Goal: Transaction & Acquisition: Purchase product/service

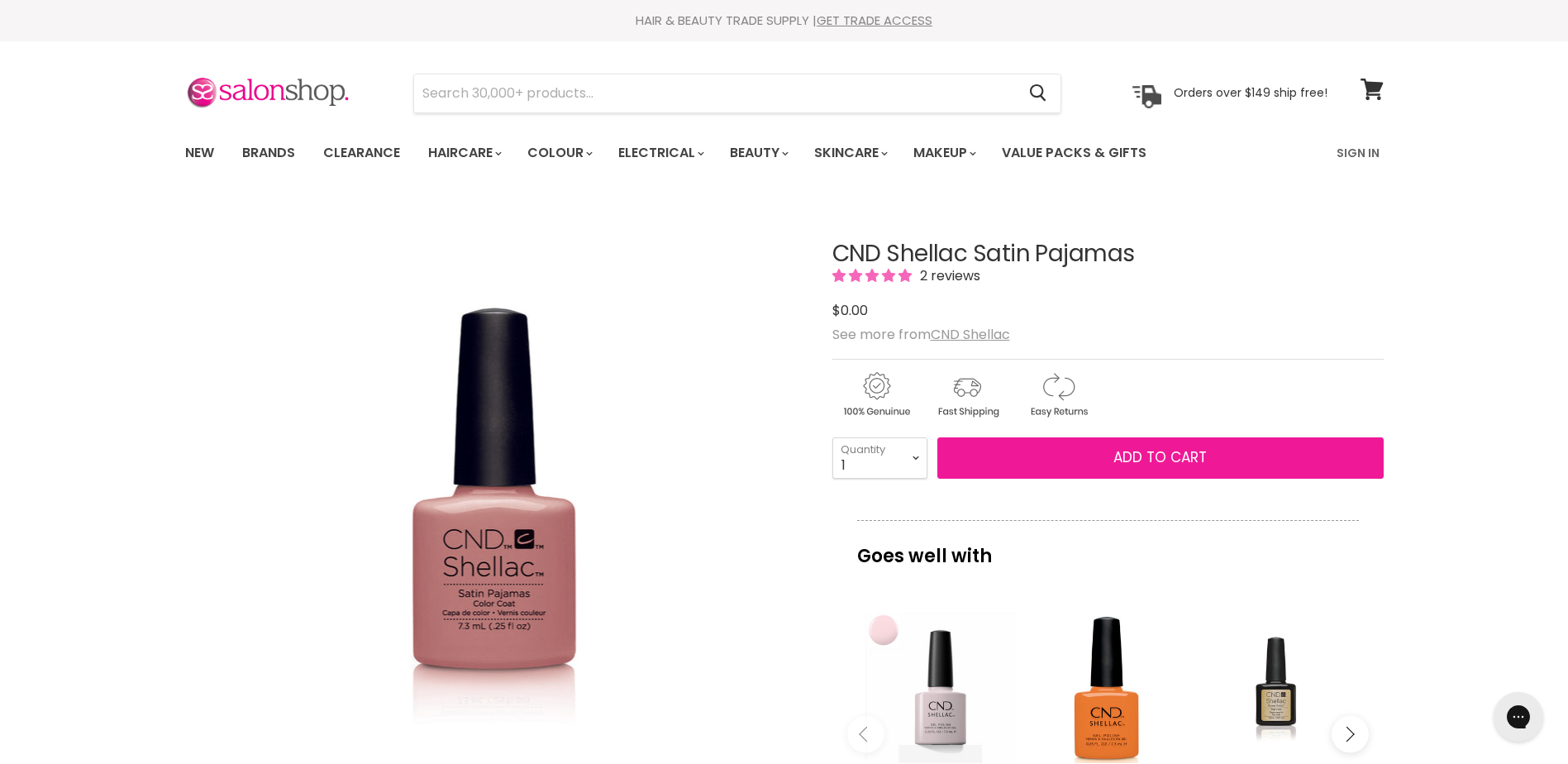
click at [1108, 446] on button "Add to cart" at bounding box center [1161, 458] width 447 height 42
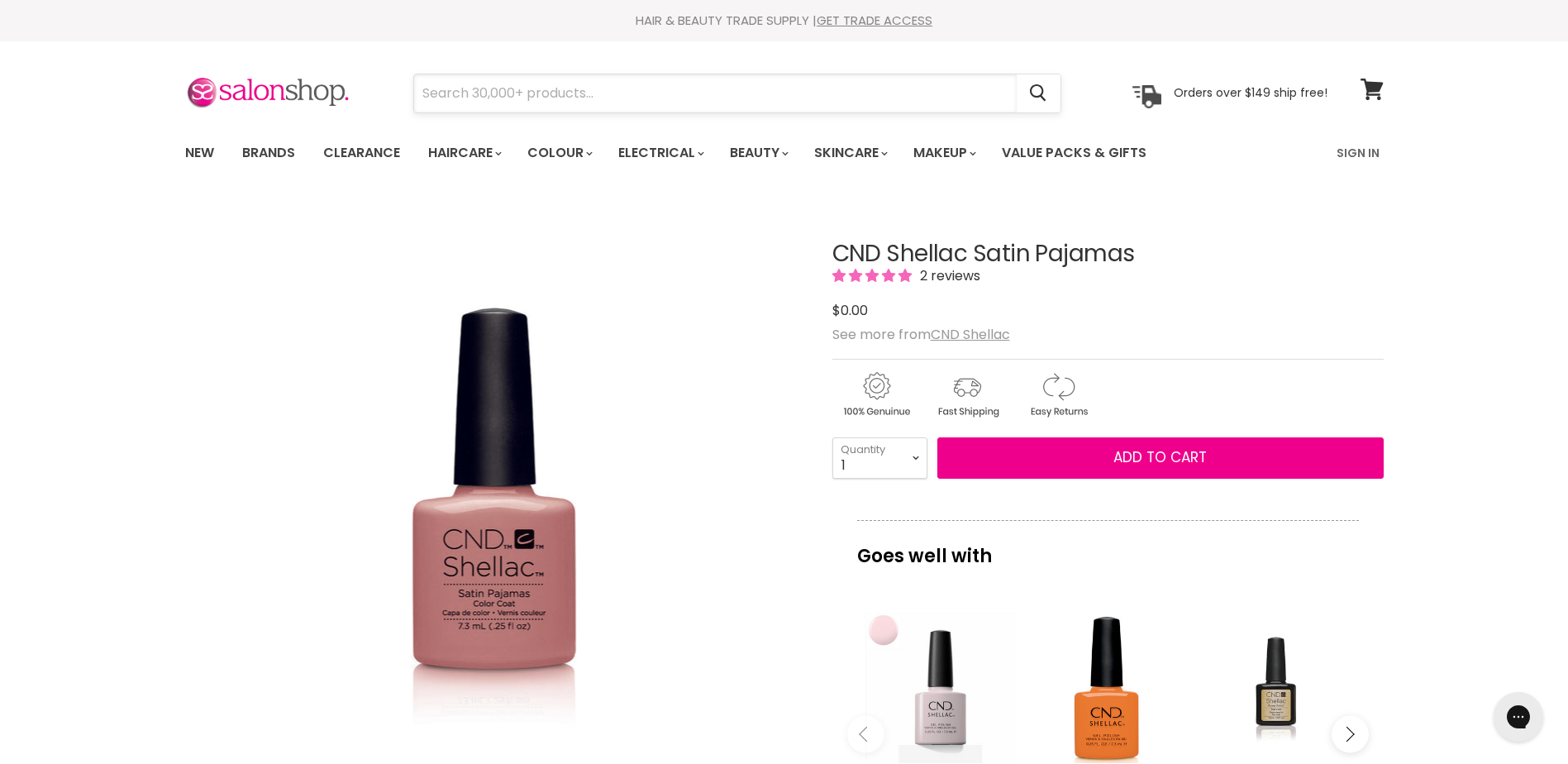
click at [469, 95] on input "Search" at bounding box center [715, 93] width 602 height 38
click at [520, 92] on input "Search" at bounding box center [715, 93] width 602 height 38
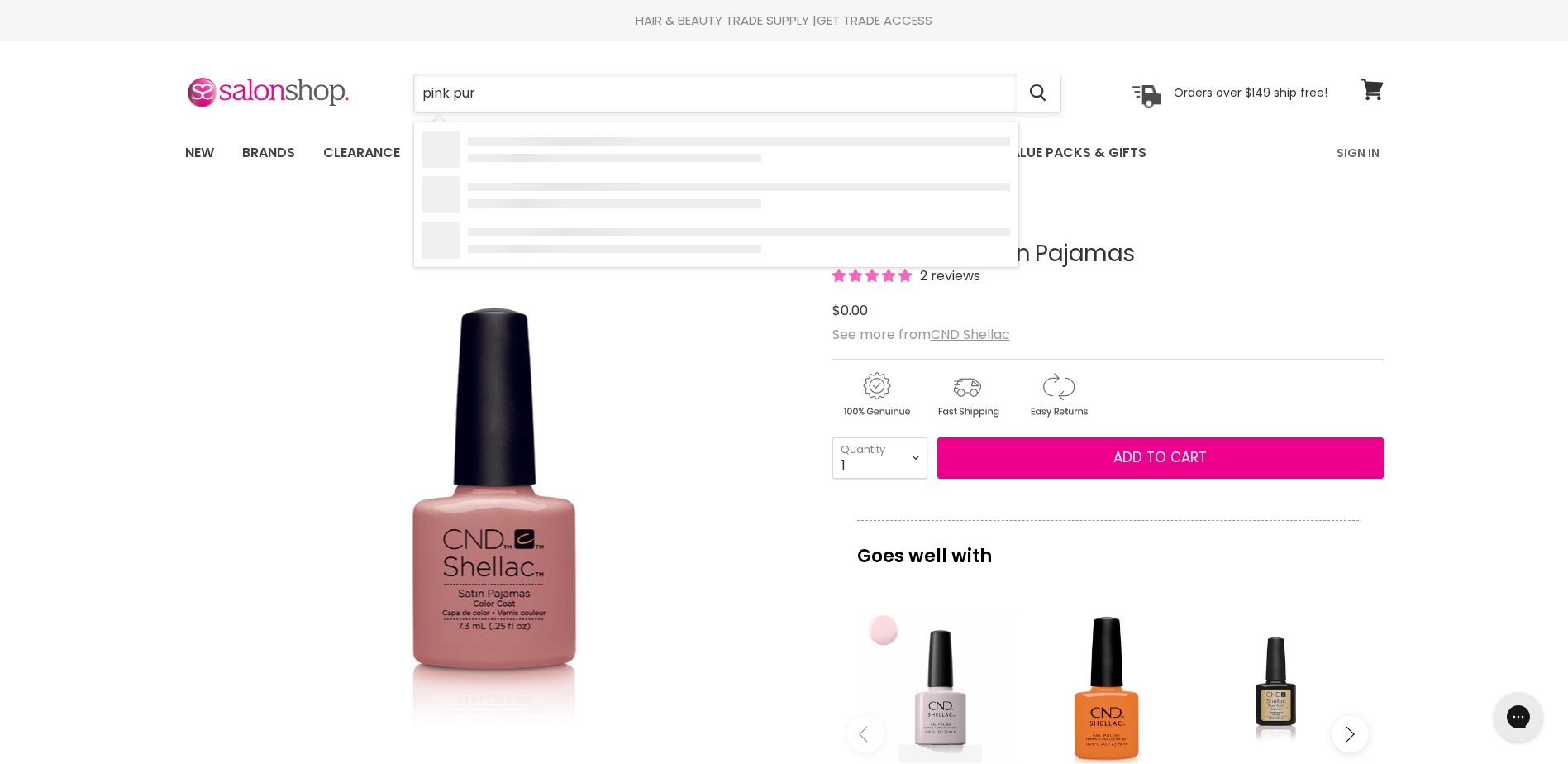
type input "pink purs"
click at [554, 211] on span "$15.95" at bounding box center [550, 211] width 39 height 19
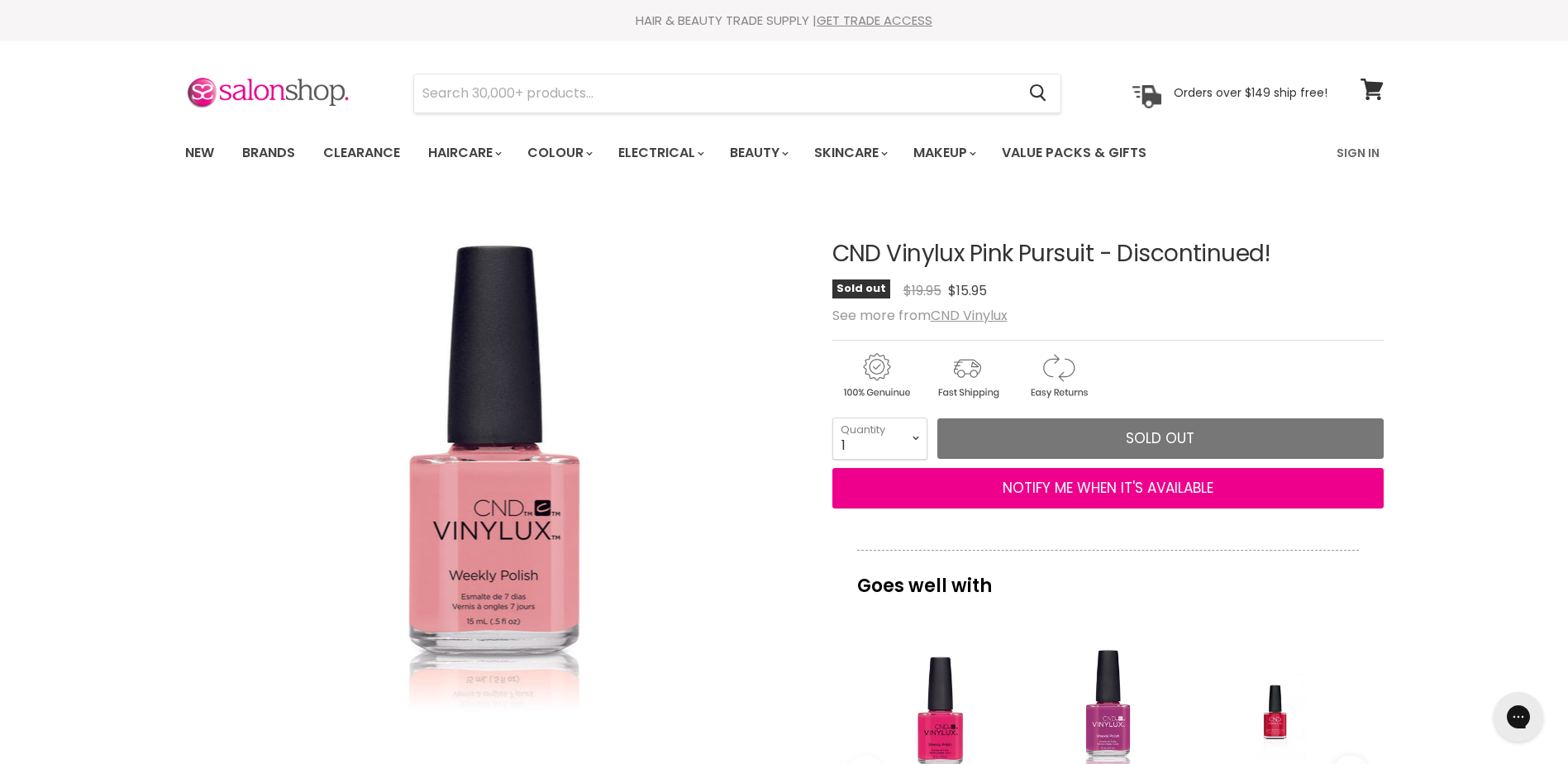
drag, startPoint x: 1099, startPoint y: 251, endPoint x: 973, endPoint y: 251, distance: 126.0
click at [973, 251] on h1 "CND Vinylux Pink Pursuit - Discontinued!" at bounding box center [1108, 254] width 551 height 26
copy h1 "Pink Pursuit"
click at [445, 93] on input "Search" at bounding box center [715, 93] width 602 height 38
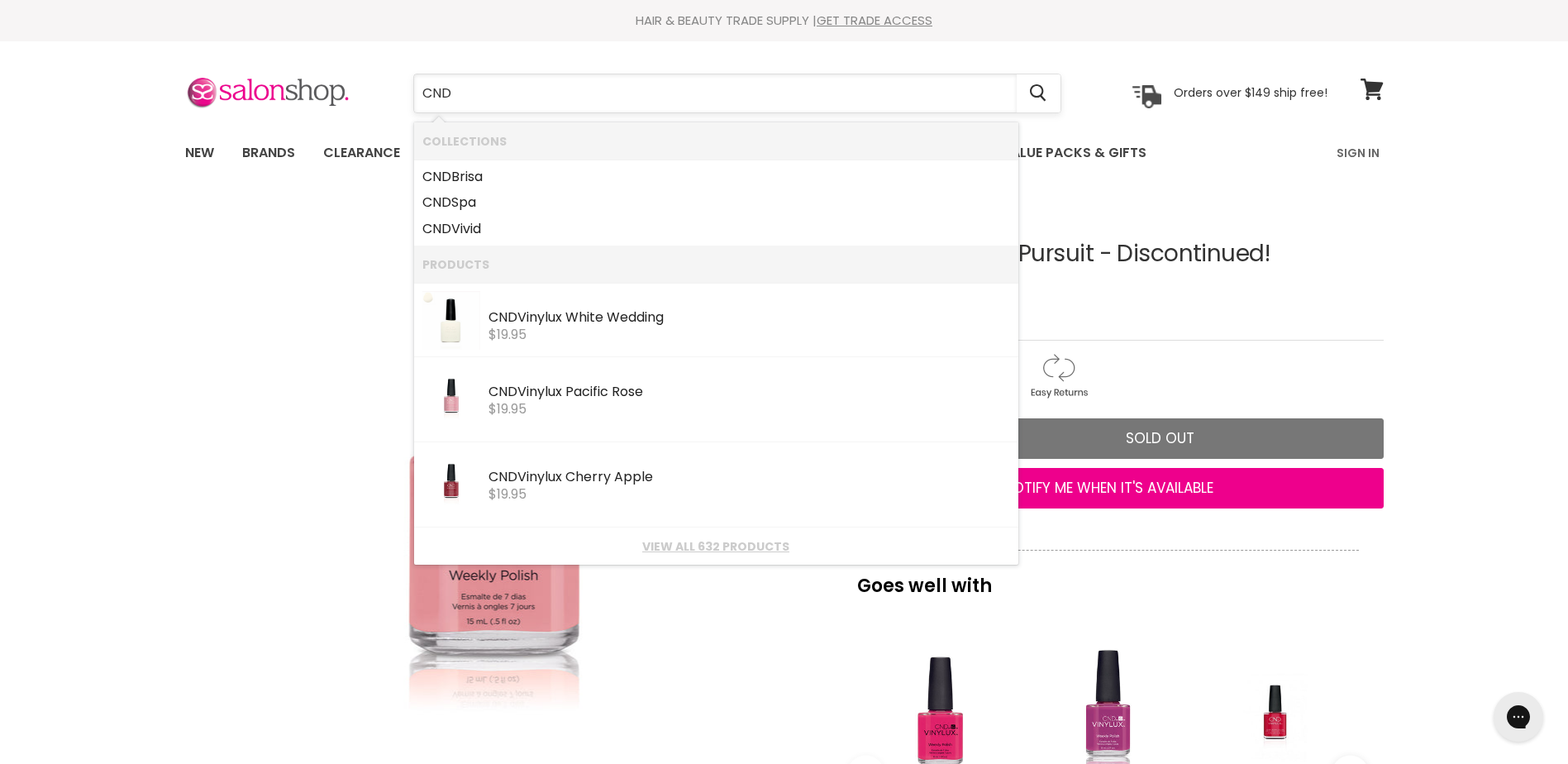
paste input "Pink Pursuit"
type input "CND Pink Pursuit"
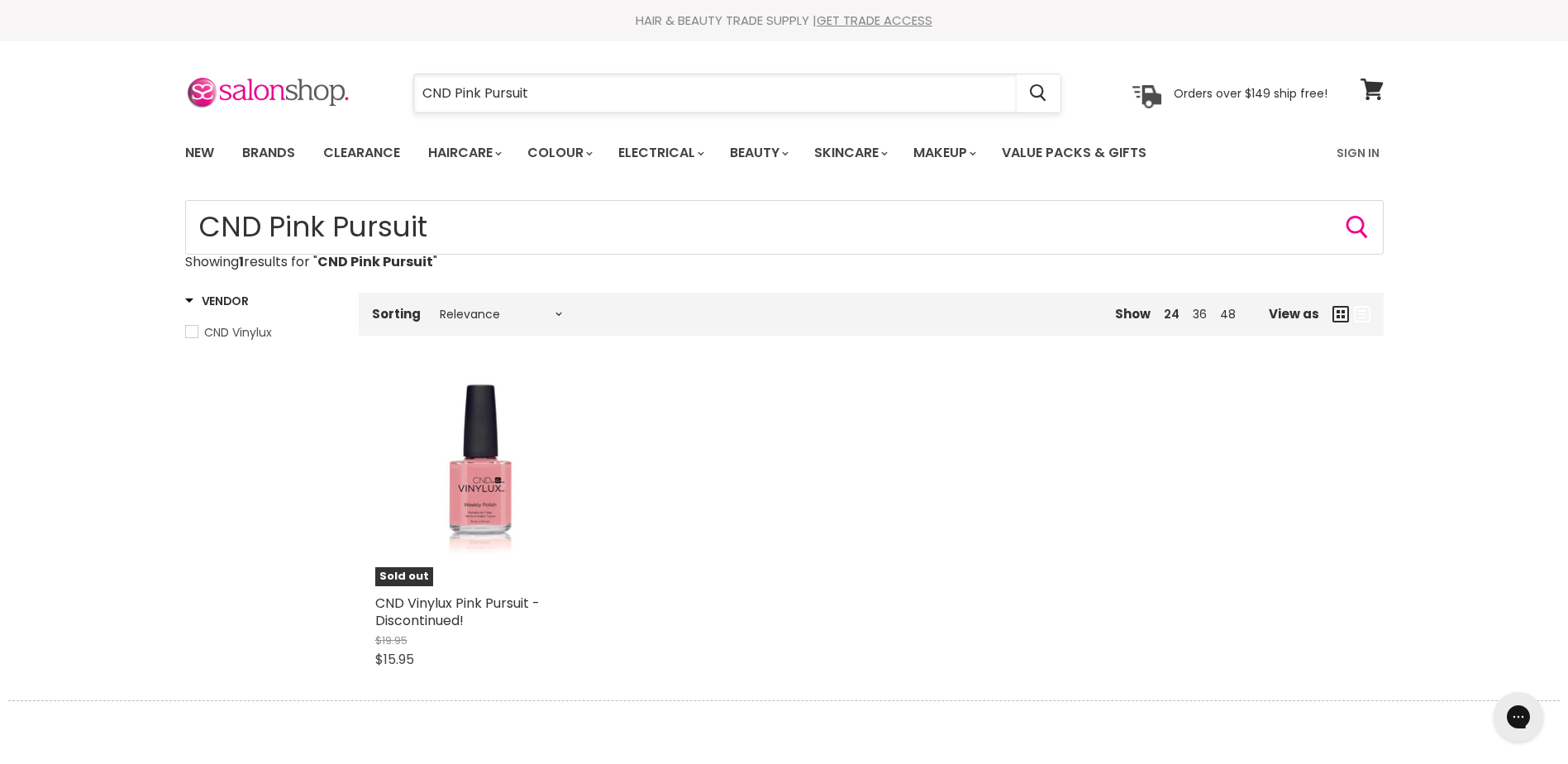
click at [583, 96] on input "CND Pink Pursuit" at bounding box center [715, 93] width 602 height 38
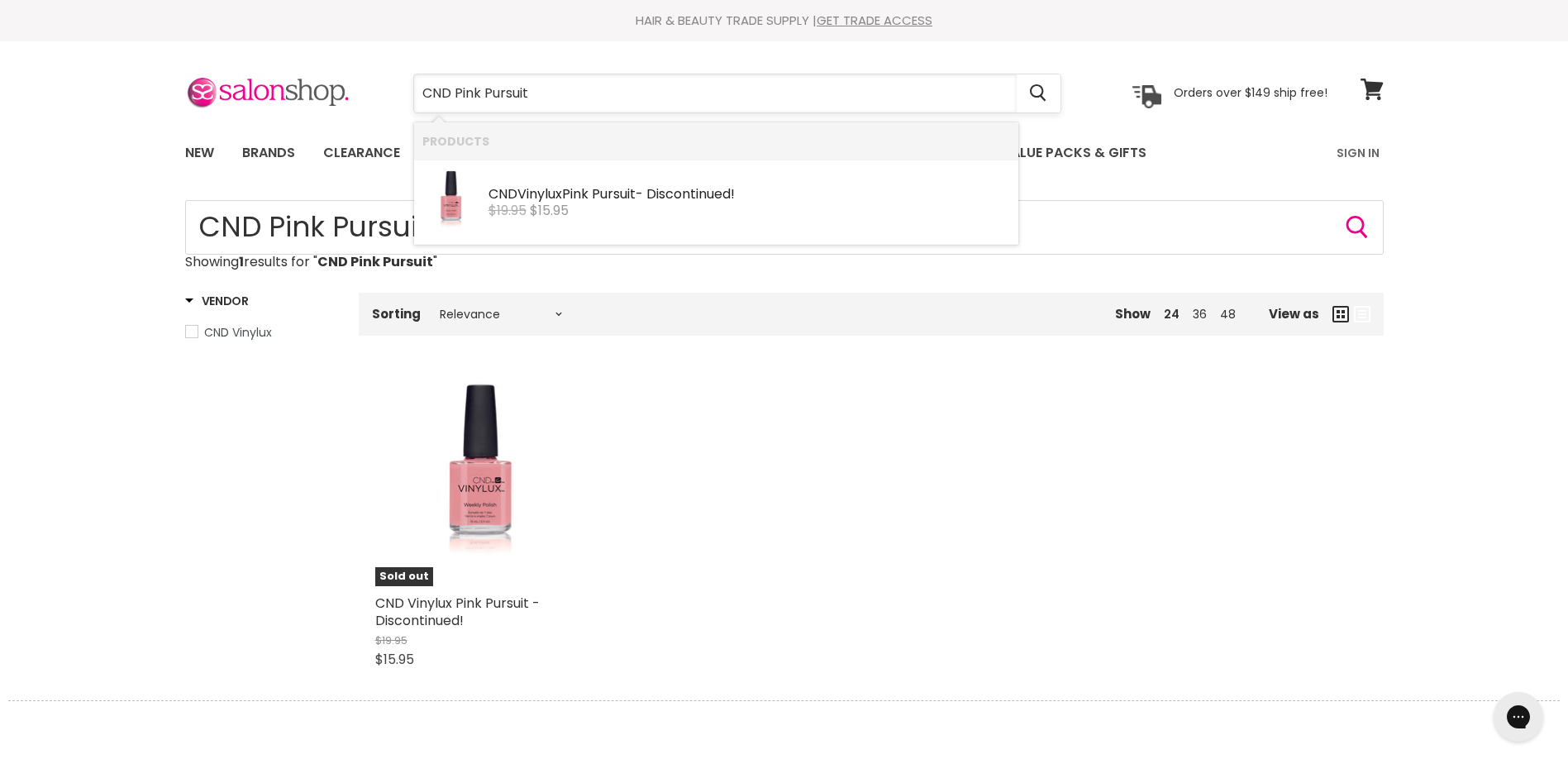
click at [455, 92] on input "CND Pink Pursuit" at bounding box center [715, 93] width 602 height 38
type input "Pink Pursuit"
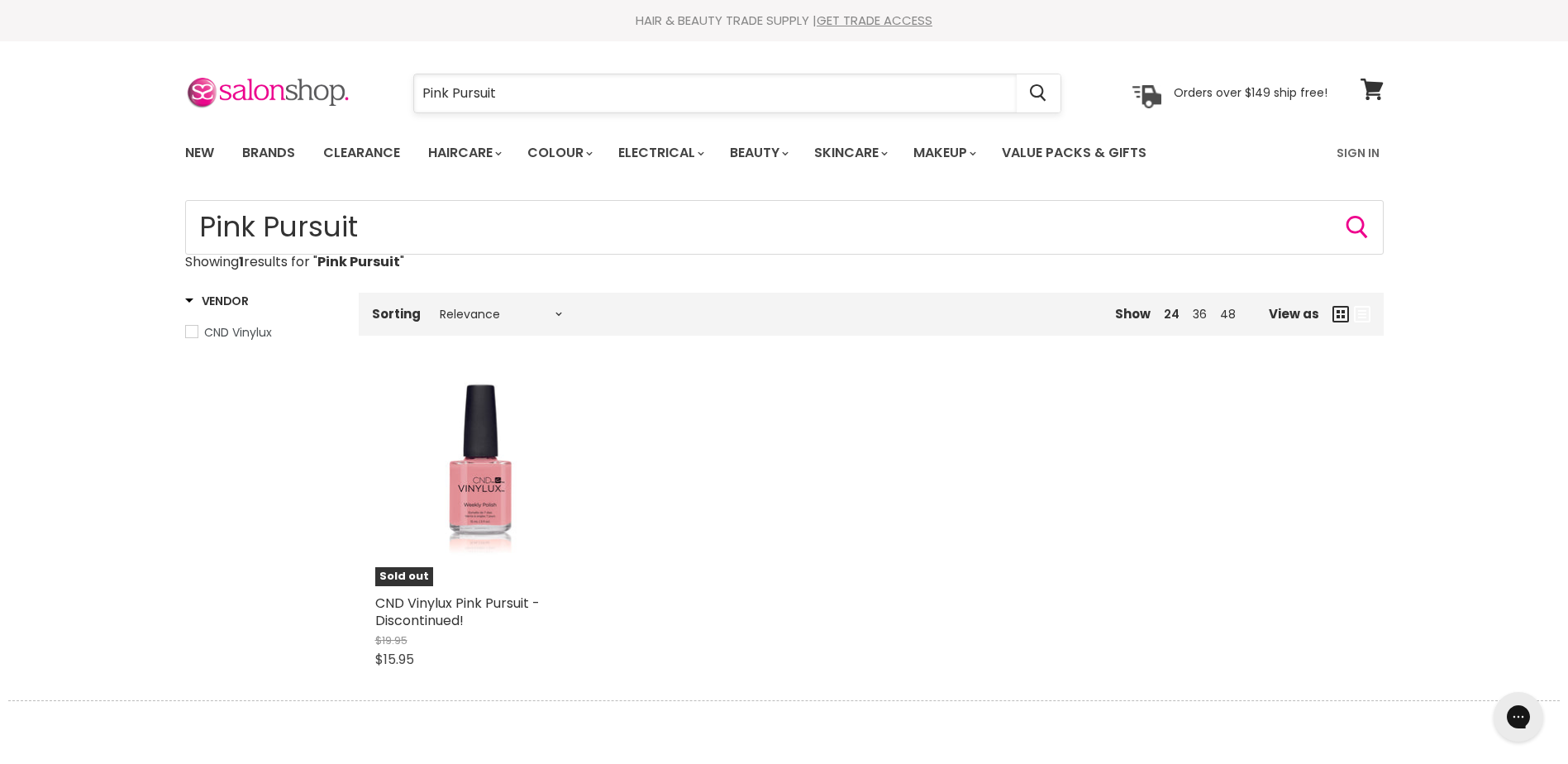
click at [525, 97] on input "Pink Pursuit" at bounding box center [715, 93] width 602 height 38
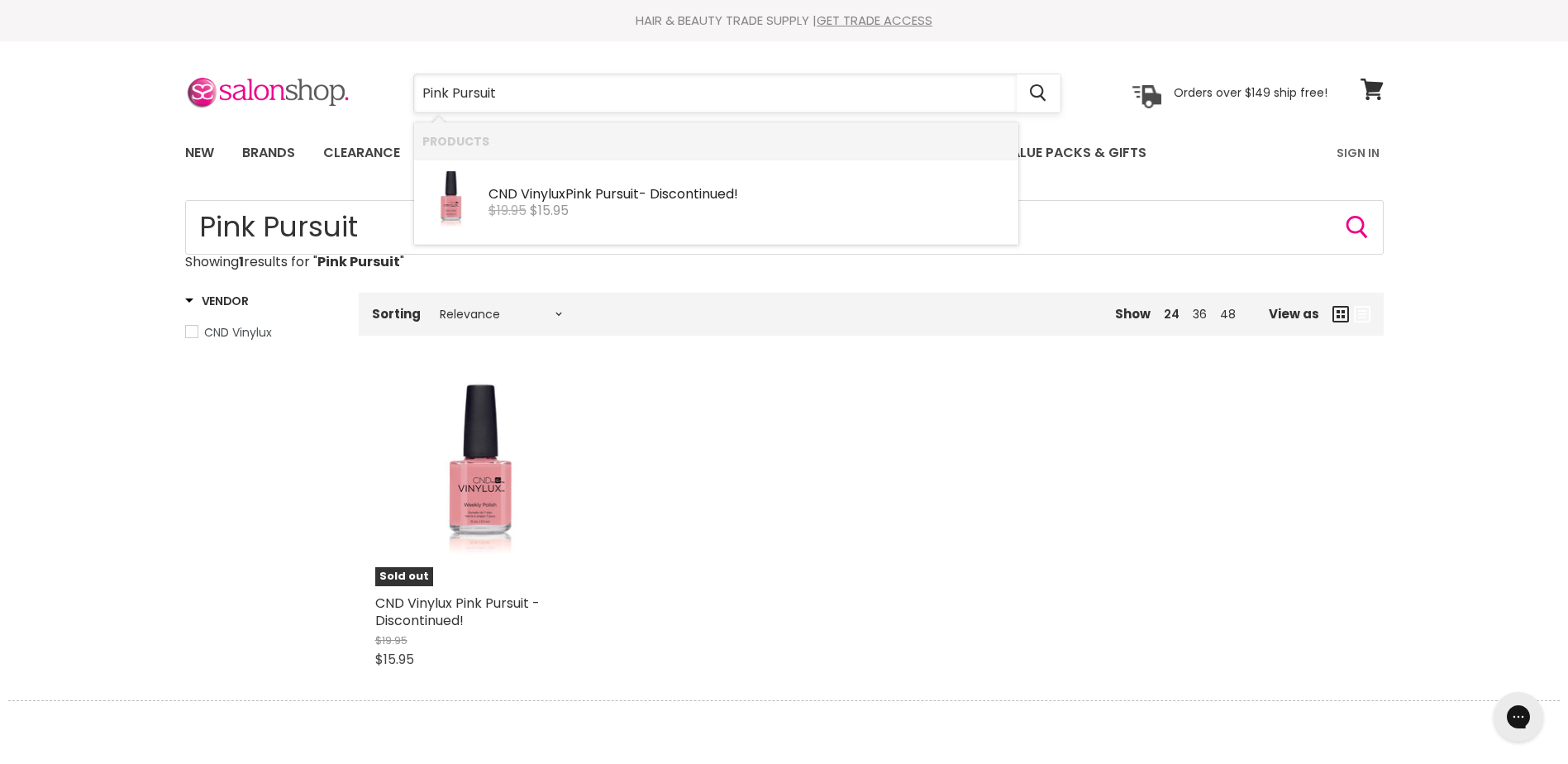
drag, startPoint x: 518, startPoint y: 100, endPoint x: 416, endPoint y: 96, distance: 102.1
click at [416, 96] on input "Pink Pursuit" at bounding box center [715, 93] width 602 height 38
